Goal: Complete application form: Complete application form

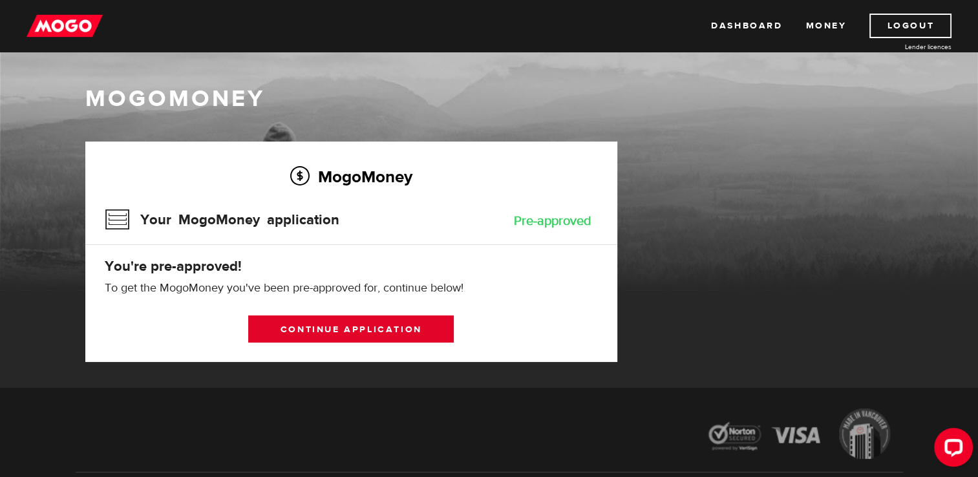
click at [360, 325] on link "Continue application" at bounding box center [351, 329] width 206 height 27
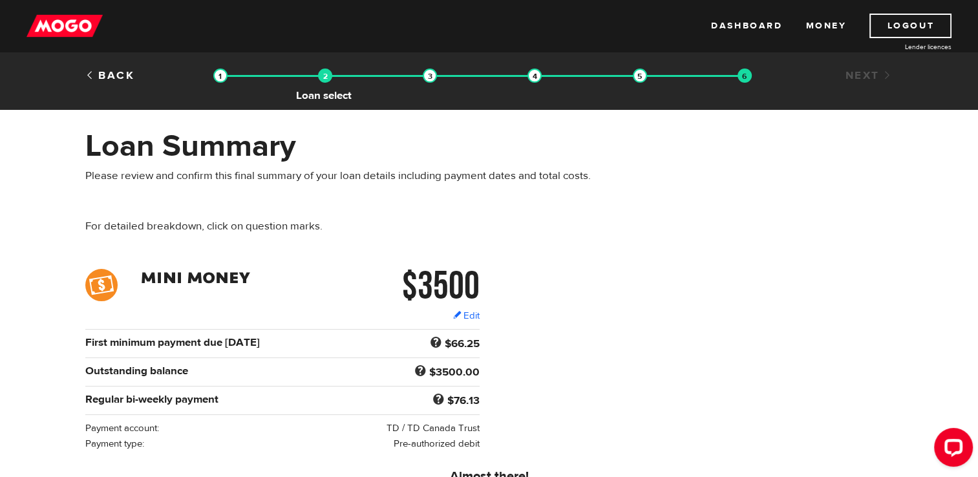
click at [323, 74] on img at bounding box center [325, 76] width 14 height 14
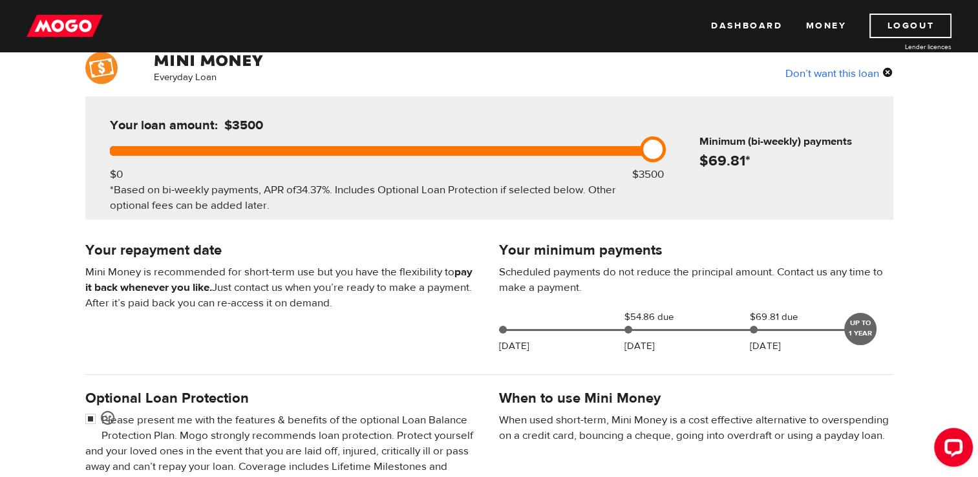
scroll to position [116, 0]
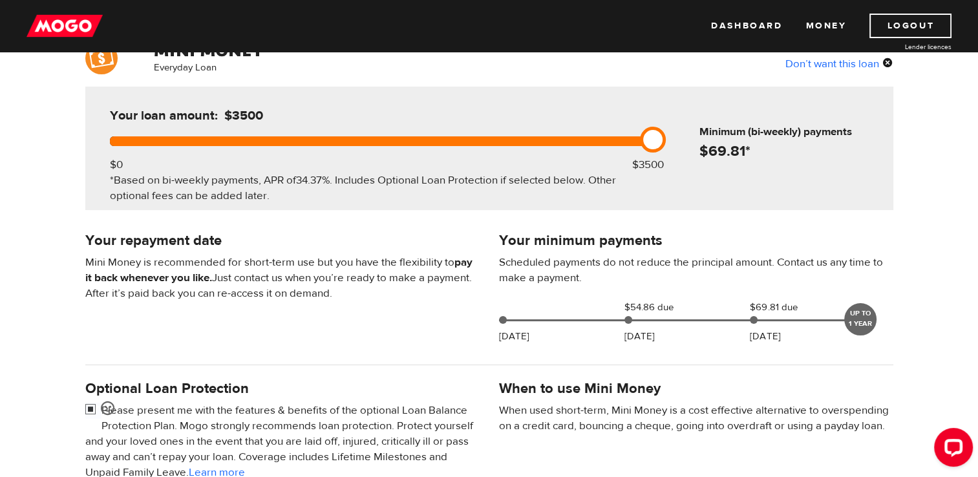
click at [92, 410] on input "checkbox" at bounding box center [93, 411] width 16 height 16
checkbox input "false"
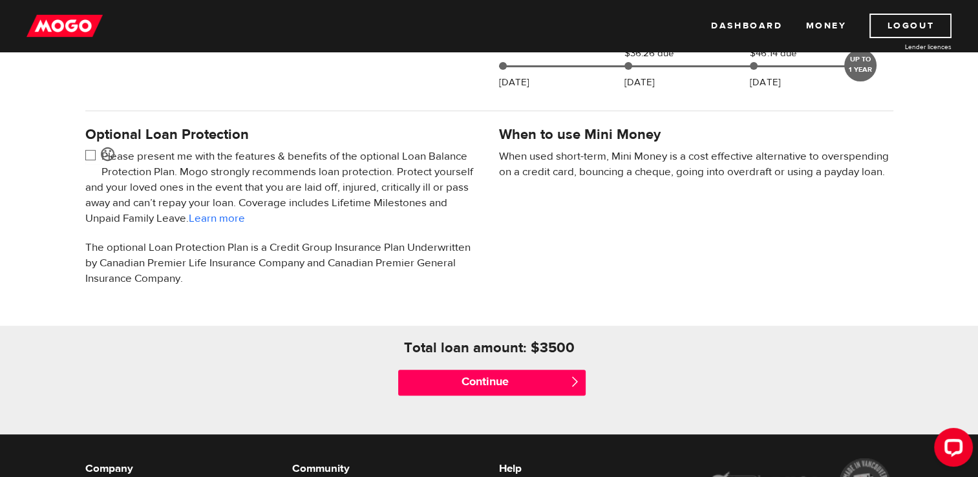
scroll to position [378, 0]
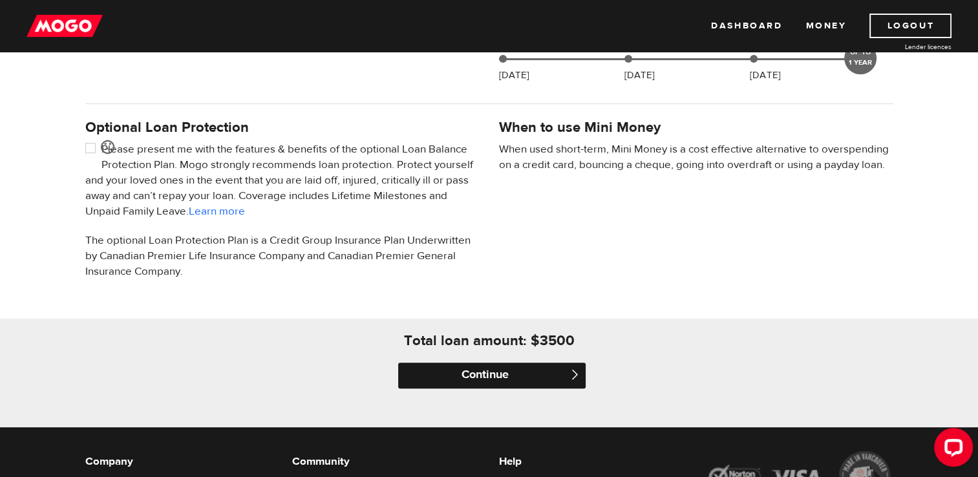
click at [535, 382] on input "Continue" at bounding box center [492, 376] width 188 height 26
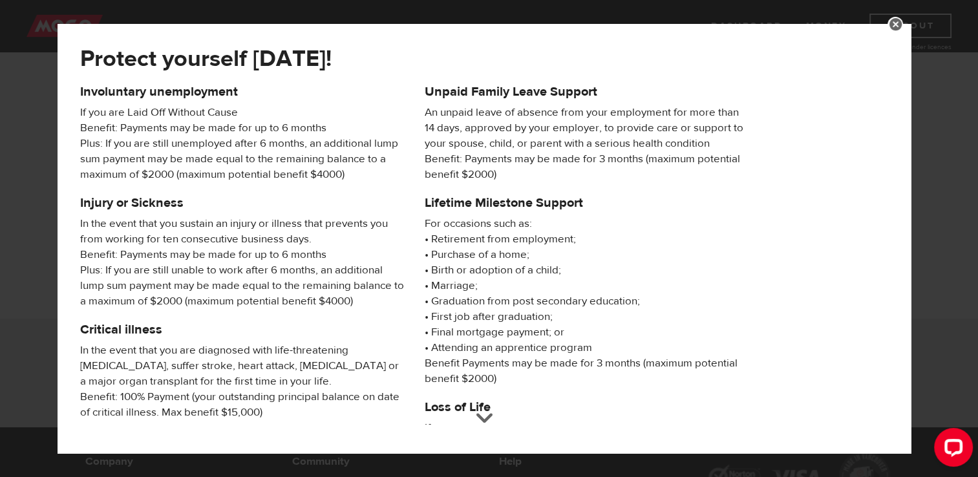
scroll to position [224, 0]
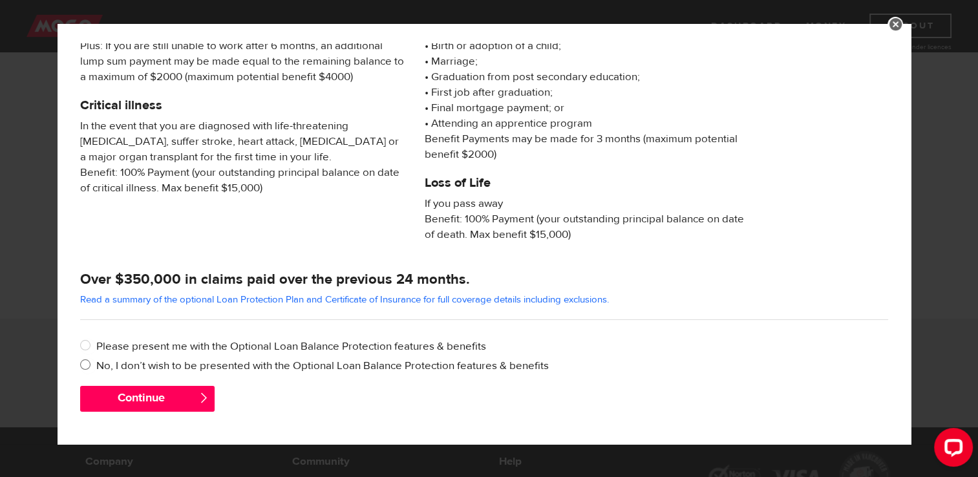
click at [260, 358] on label "No, I don’t wish to be presented with the Optional Loan Balance Protection feat…" at bounding box center [492, 366] width 792 height 16
click at [96, 358] on input "No, I don’t wish to be presented with the Optional Loan Balance Protection feat…" at bounding box center [88, 366] width 16 height 16
radio input "true"
click at [138, 391] on button "Continue" at bounding box center [147, 399] width 135 height 26
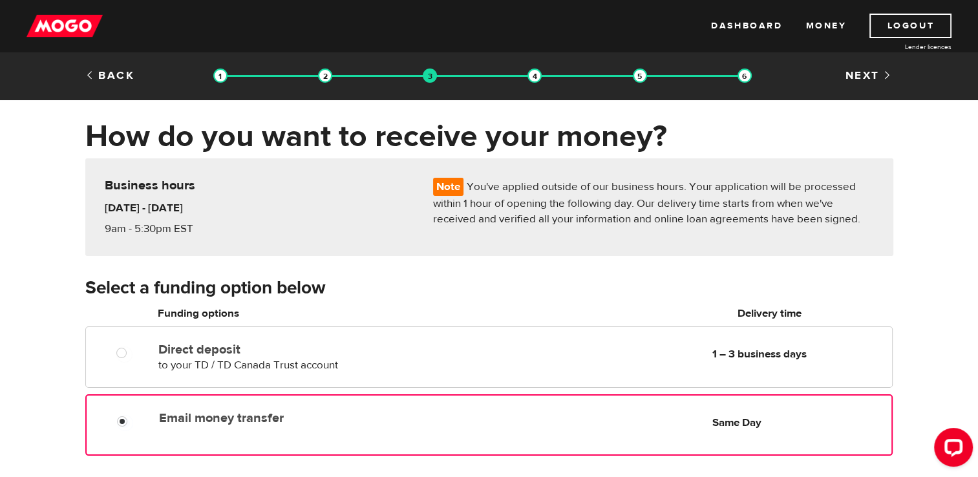
click at [367, 428] on div "Email money transfer Delivery in Same Day Same Day" at bounding box center [522, 417] width 737 height 25
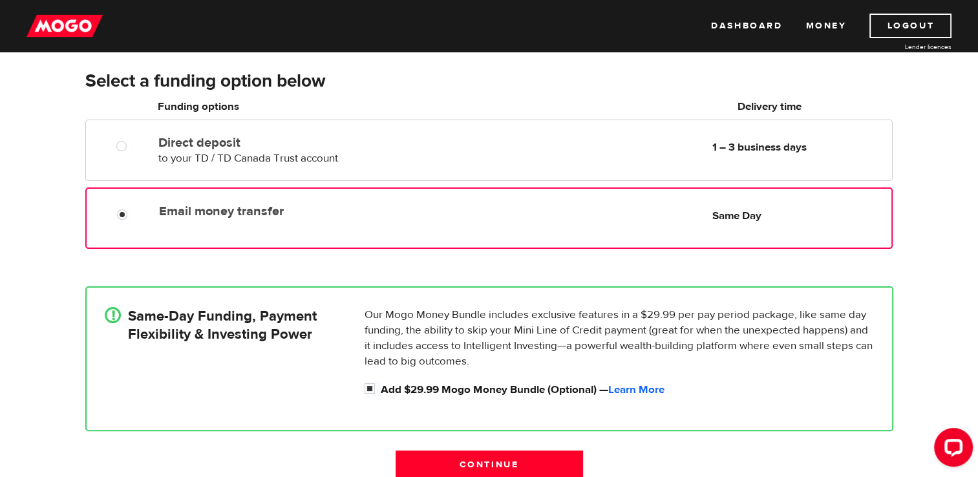
scroll to position [220, 0]
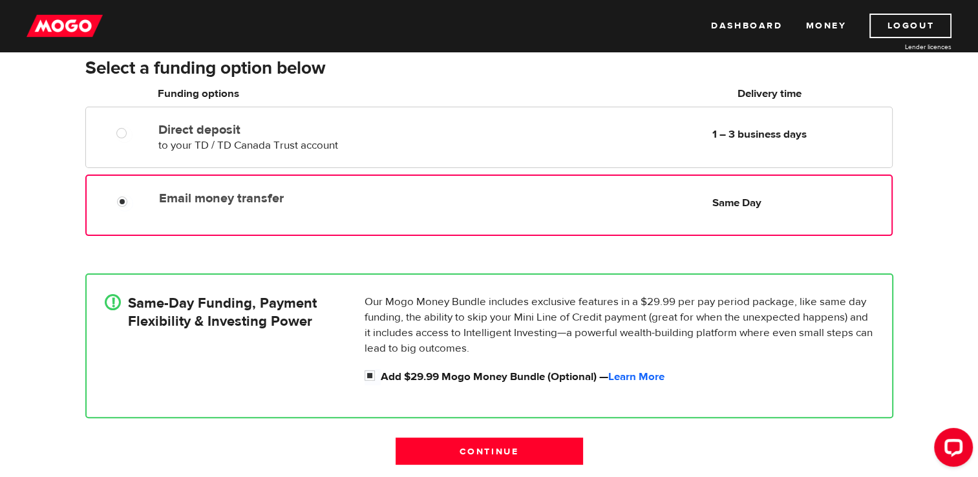
click at [363, 371] on div "Our Mogo Money Bundle includes exclusive features in a $29.99 per pay period pa…" at bounding box center [620, 339] width 520 height 91
click at [365, 373] on input "Add $29.99 Mogo Money Bundle (Optional) — Learn More" at bounding box center [373, 377] width 16 height 16
checkbox input "false"
radio input "false"
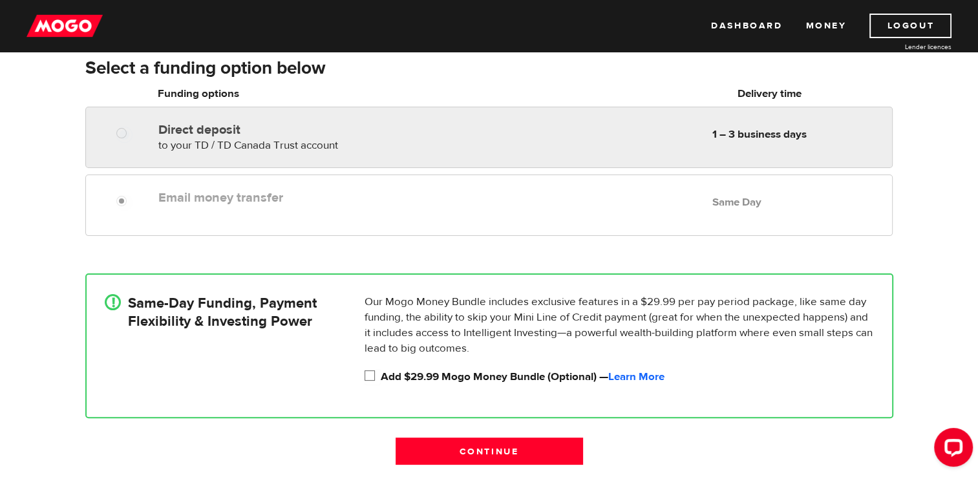
radio input "true"
click at [608, 131] on div "Direct deposit to your TD / TD Canada Trust account Delivery in 1 – 3 business …" at bounding box center [522, 135] width 739 height 36
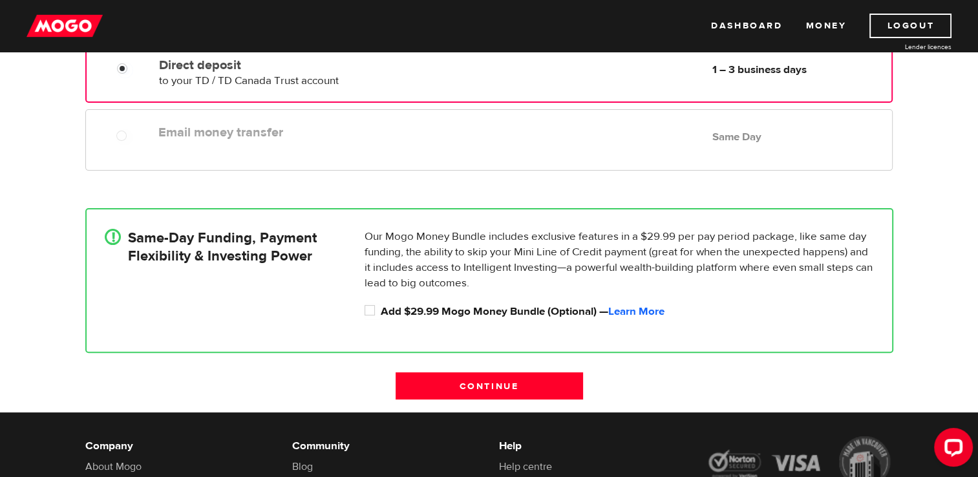
scroll to position [290, 0]
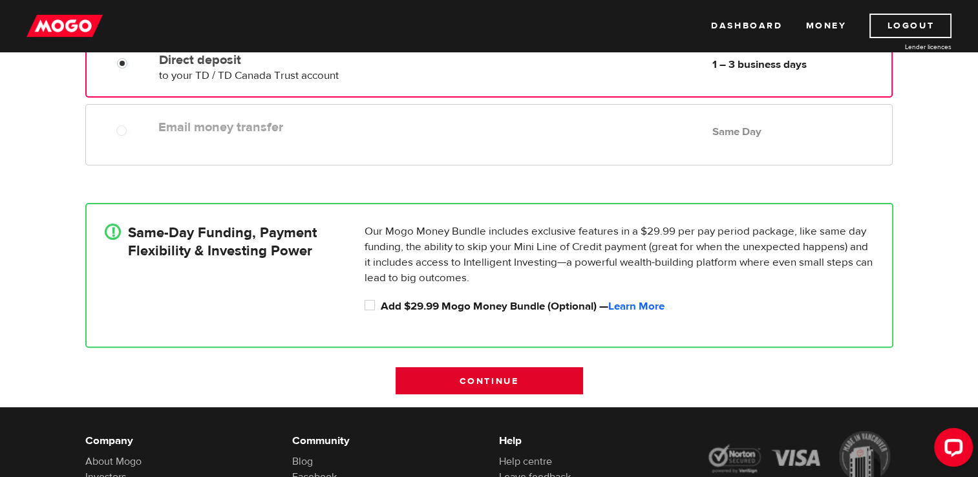
click at [515, 384] on input "Continue" at bounding box center [490, 380] width 188 height 27
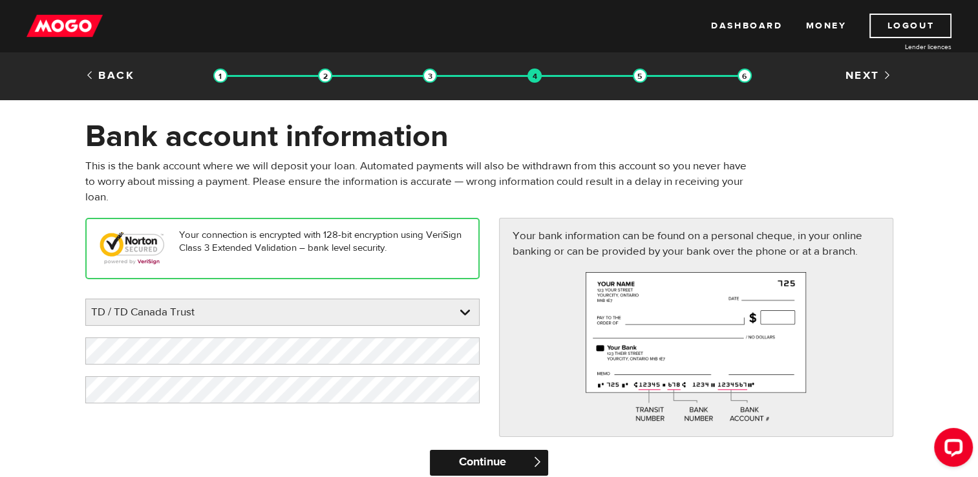
click at [488, 453] on input "Continue" at bounding box center [489, 463] width 118 height 26
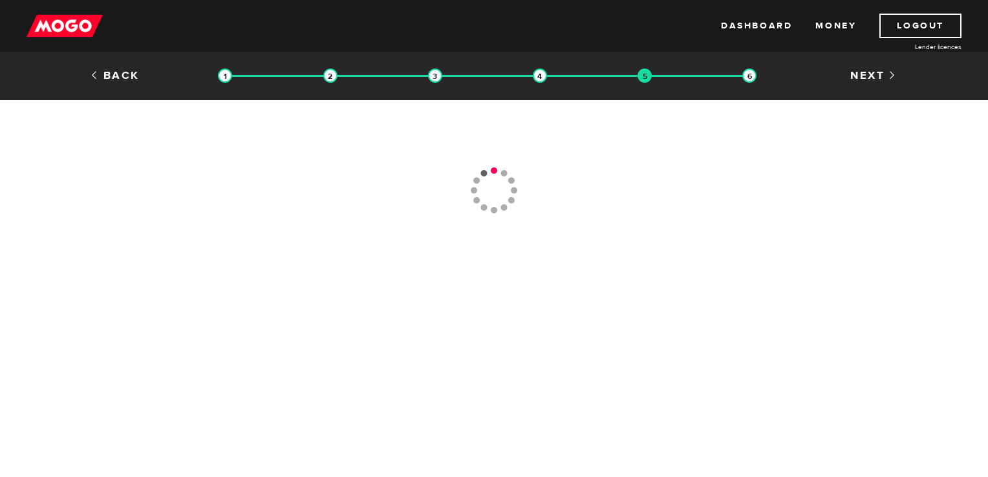
type input "[PHONE_NUMBER]"
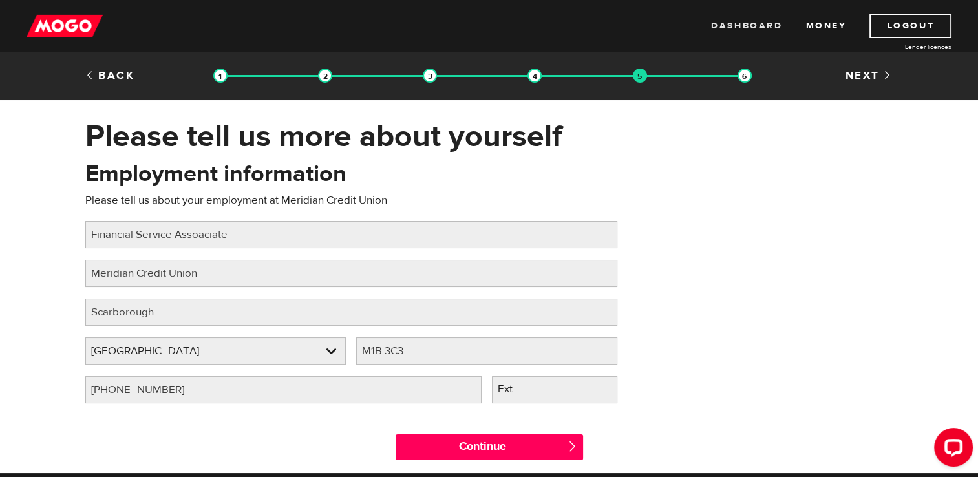
click at [735, 26] on link "Dashboard" at bounding box center [746, 26] width 71 height 25
